Goal: Check status: Check status

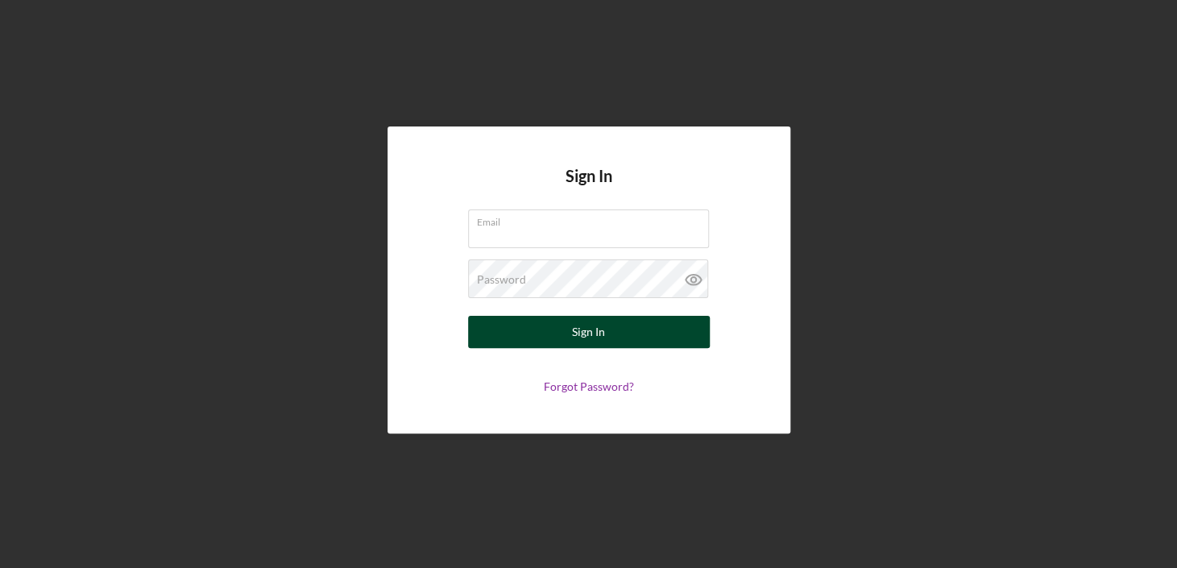
type input "[EMAIL_ADDRESS][DOMAIN_NAME]"
click at [568, 325] on button "Sign In" at bounding box center [589, 332] width 242 height 32
